Goal: Navigation & Orientation: Find specific page/section

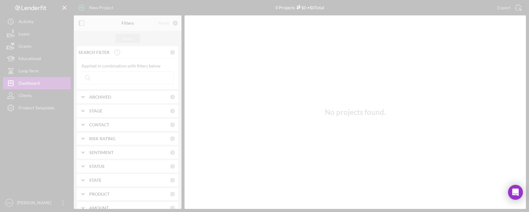
click at [27, 20] on div at bounding box center [264, 106] width 529 height 212
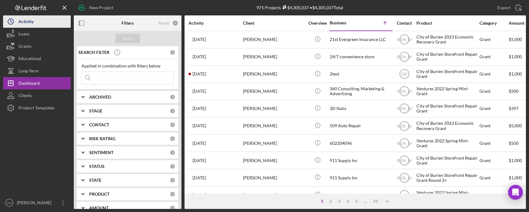
click at [11, 22] on polyline "button" at bounding box center [11, 21] width 1 height 2
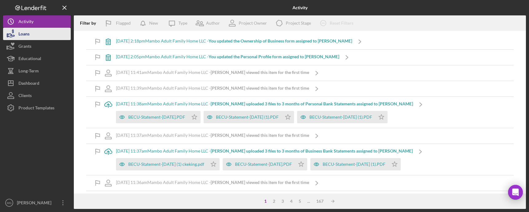
click at [31, 38] on button "Loans" at bounding box center [37, 34] width 68 height 12
